Goal: Task Accomplishment & Management: Complete application form

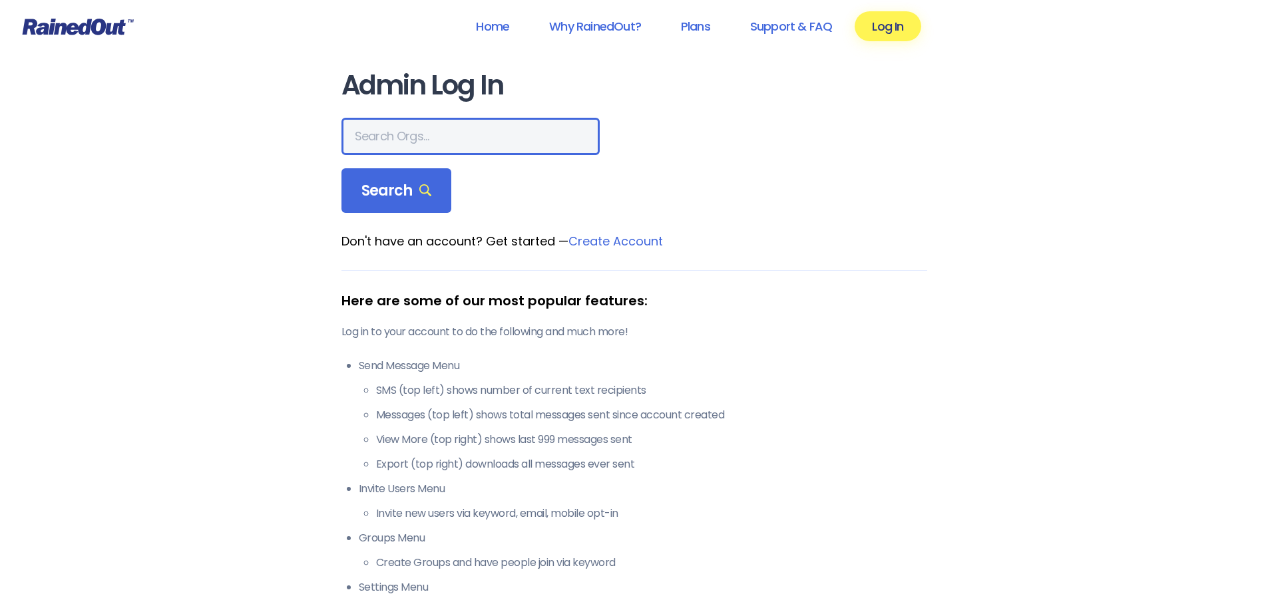
click at [361, 133] on input "text" at bounding box center [470, 136] width 258 height 37
type input "Mount Pleasant Recreation Department SC"
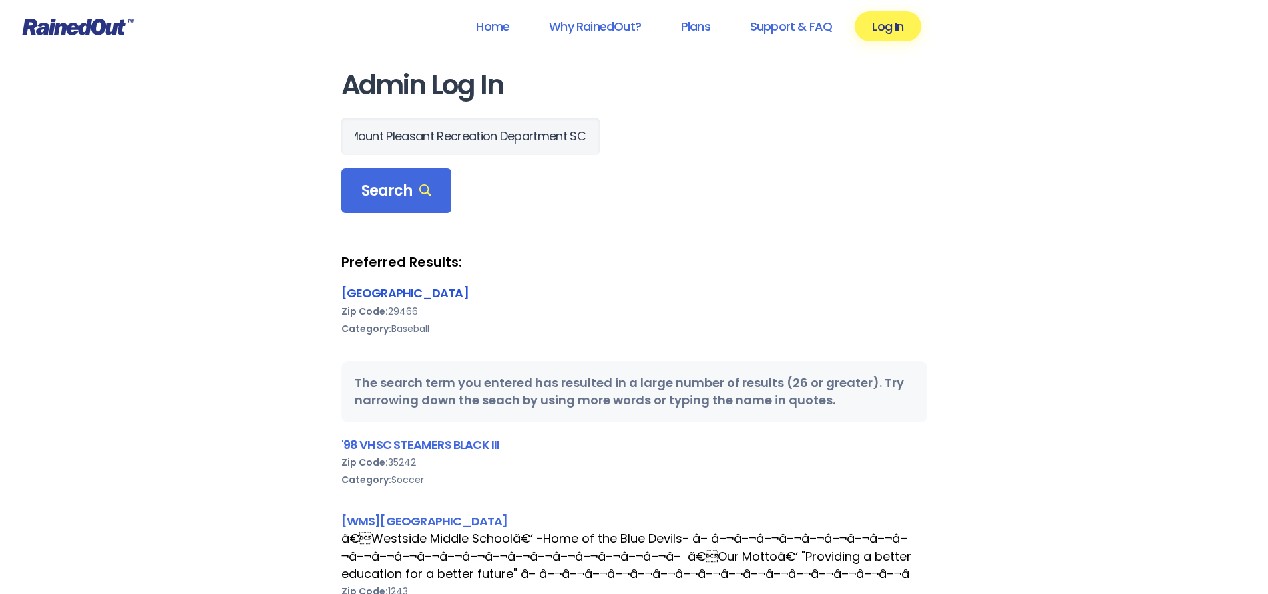
scroll to position [0, 0]
click at [448, 293] on link "[GEOGRAPHIC_DATA]" at bounding box center [404, 293] width 127 height 17
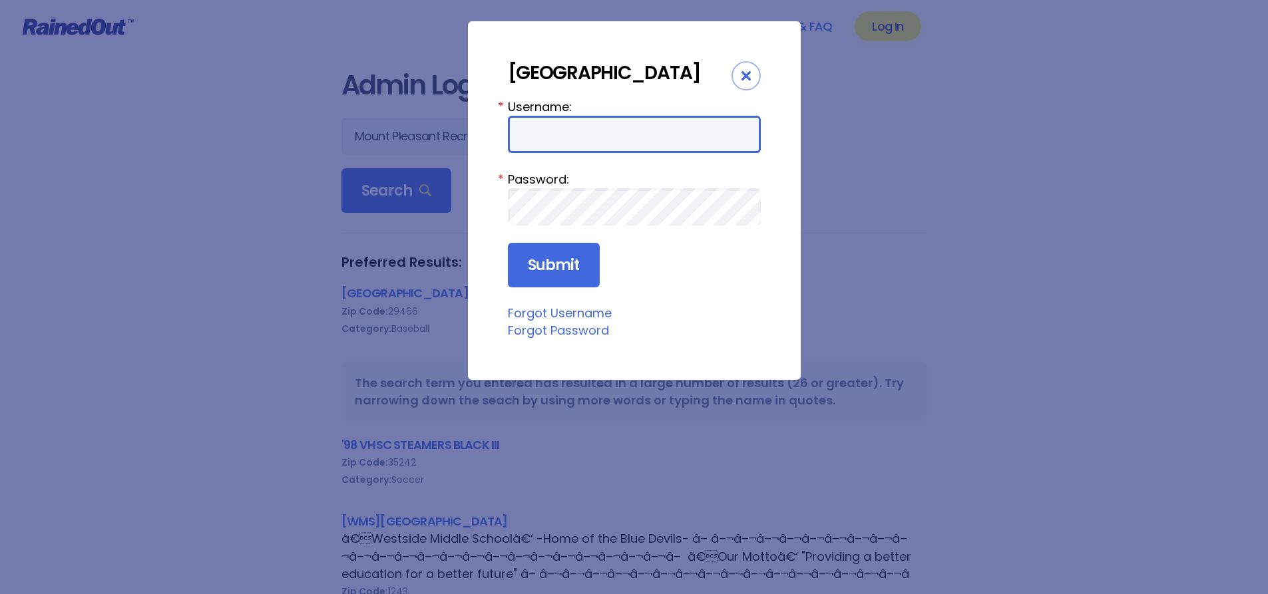
click at [531, 153] on input "Username:" at bounding box center [634, 134] width 253 height 37
type input "mprd"
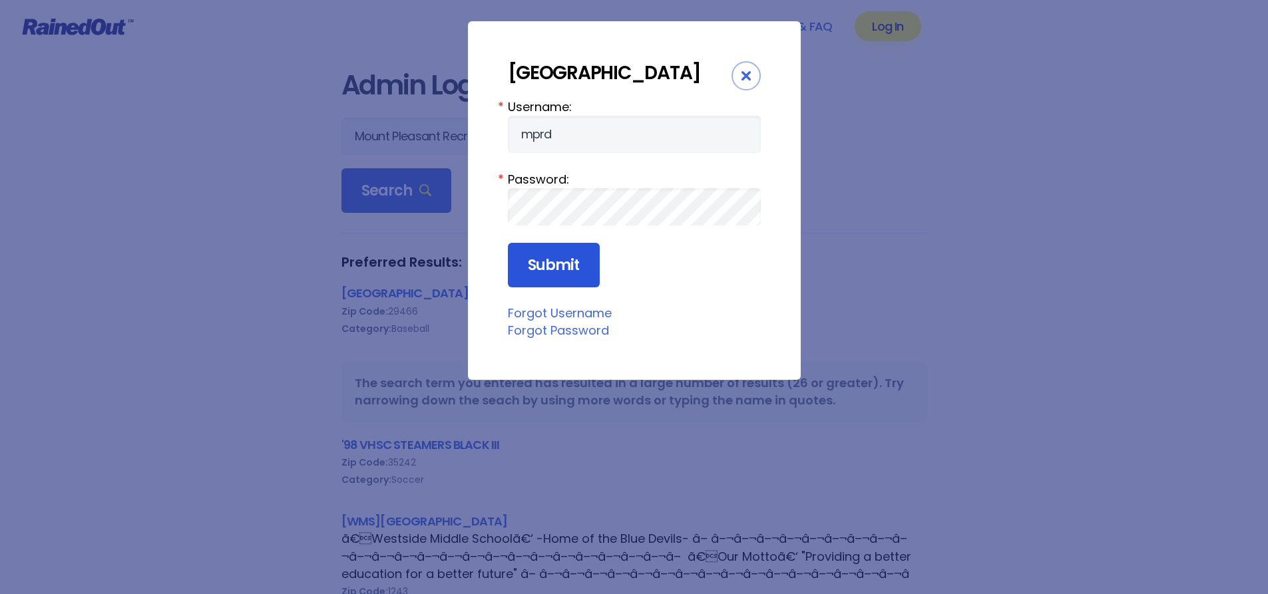
click at [556, 288] on input "Submit" at bounding box center [554, 265] width 92 height 45
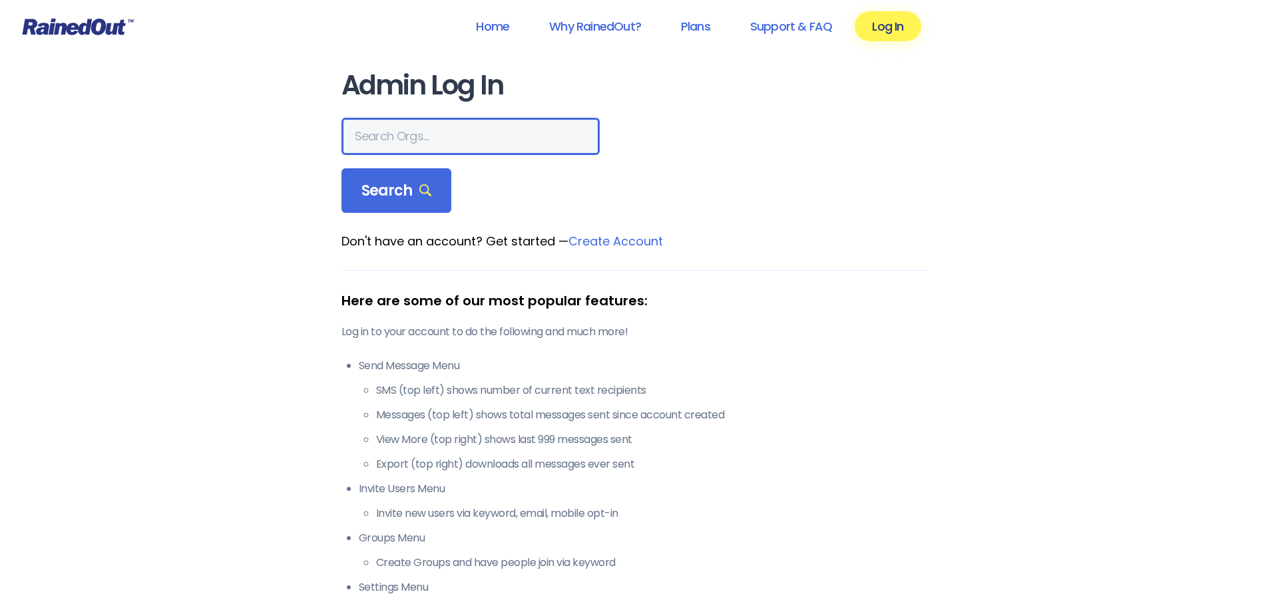
click at [358, 133] on input "text" at bounding box center [470, 136] width 258 height 37
type input "Mount Pleasant Recreation"
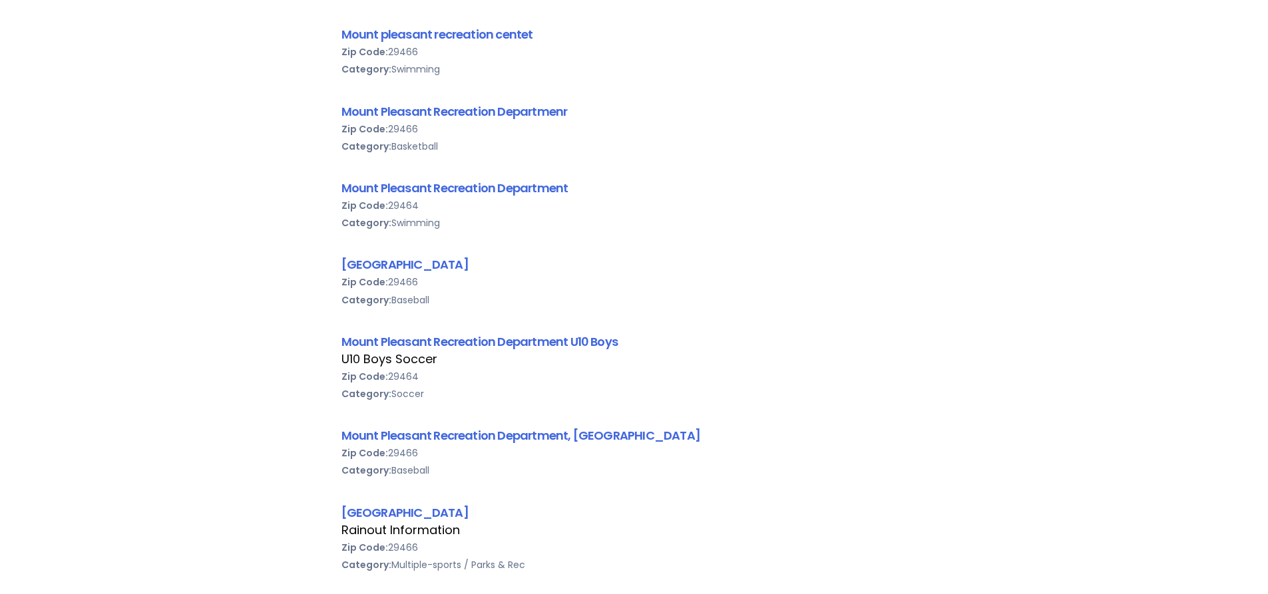
scroll to position [435, 0]
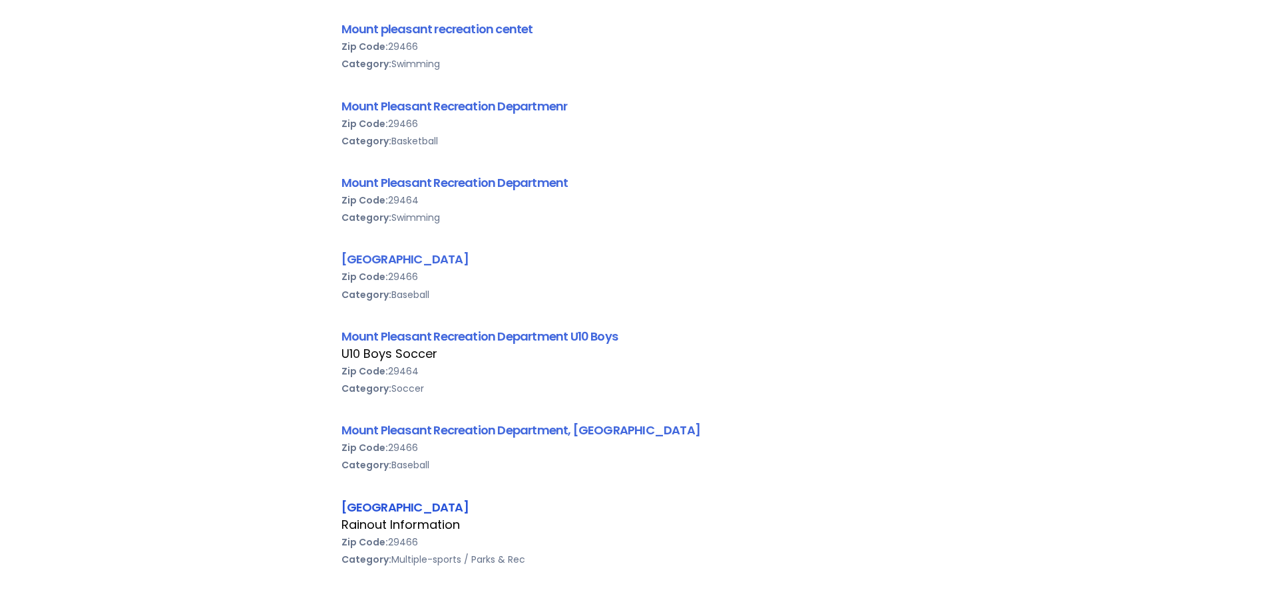
click at [456, 505] on link "[GEOGRAPHIC_DATA]" at bounding box center [404, 507] width 127 height 17
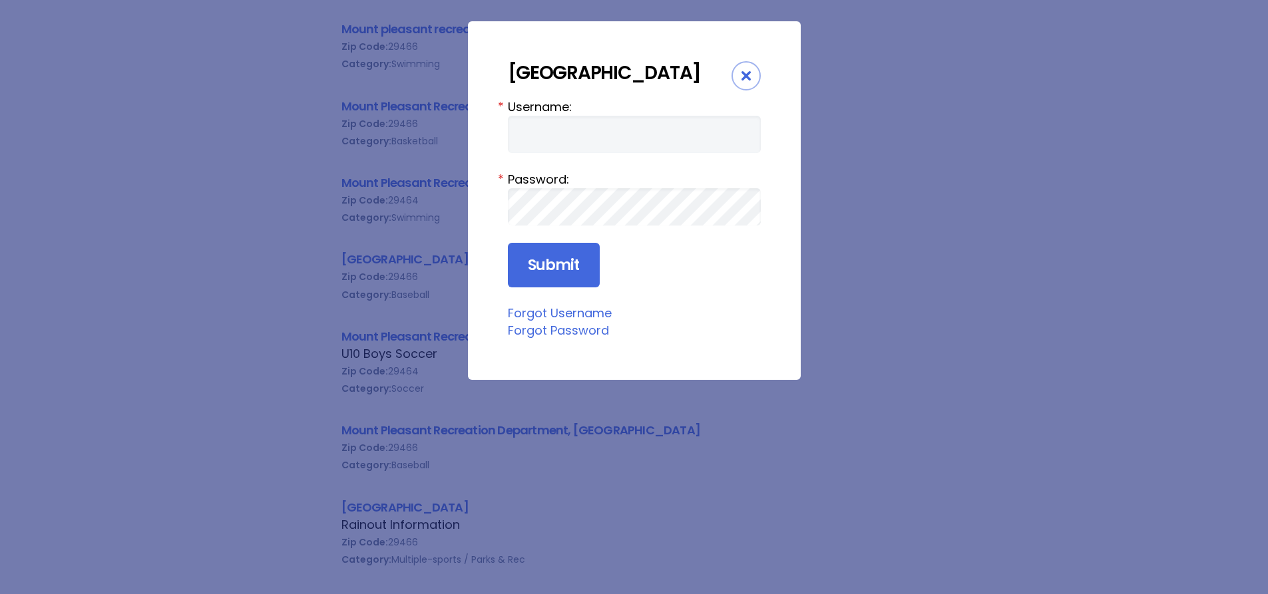
drag, startPoint x: 502, startPoint y: 190, endPoint x: 575, endPoint y: 174, distance: 74.3
click at [504, 190] on div "Mount Pleasant Recreation Department, SC 29464 Username: * Password: * Submit F…" at bounding box center [634, 200] width 333 height 359
click at [583, 153] on input "Username:" at bounding box center [634, 134] width 253 height 37
type input "mprd"
click at [554, 288] on input "Submit" at bounding box center [554, 265] width 92 height 45
